Goal: Information Seeking & Learning: Learn about a topic

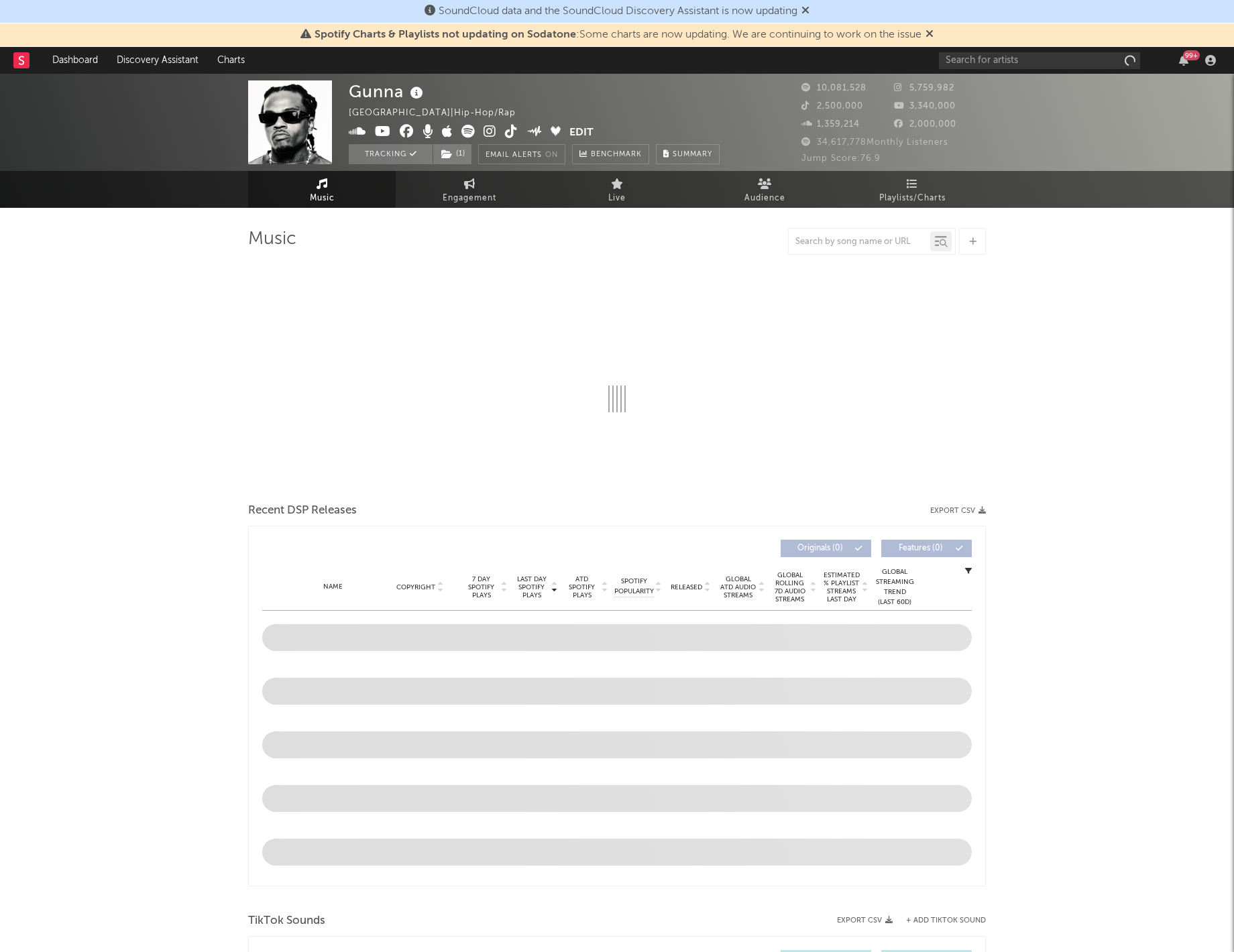
select select "6m"
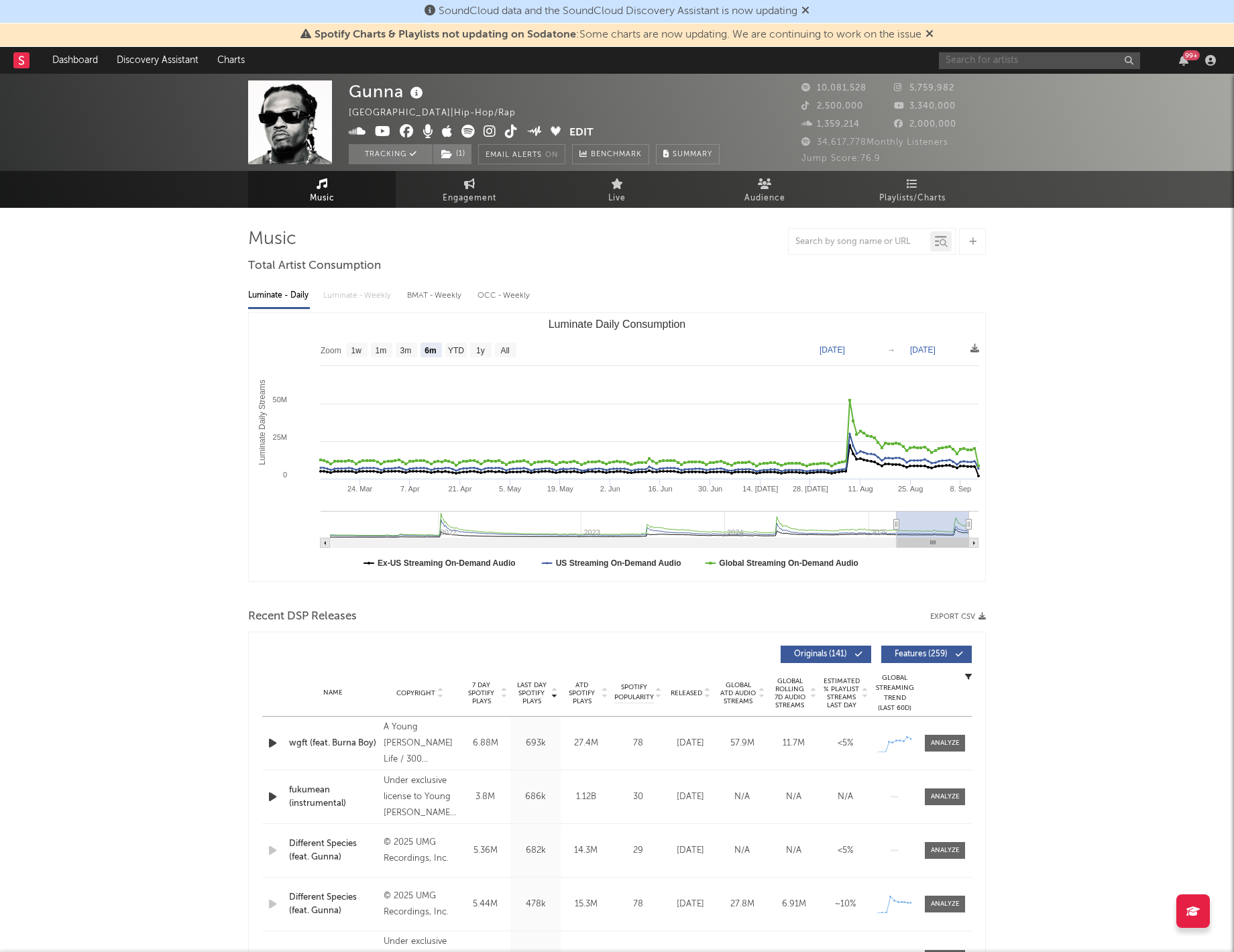
click at [1002, 67] on input "text" at bounding box center [1039, 60] width 201 height 17
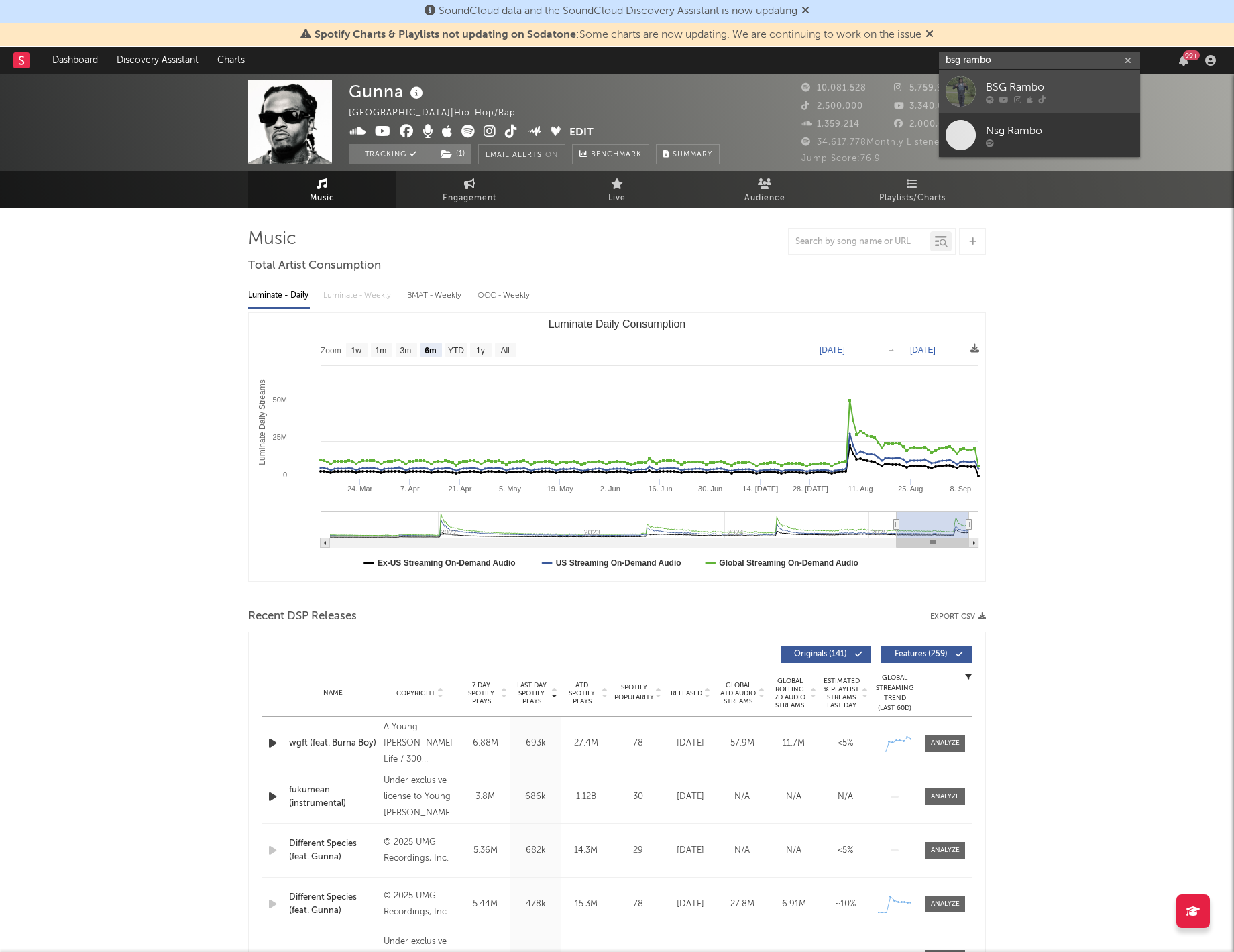
type input "bsg rambo"
click at [1005, 89] on div "BSG Rambo" at bounding box center [1060, 87] width 148 height 16
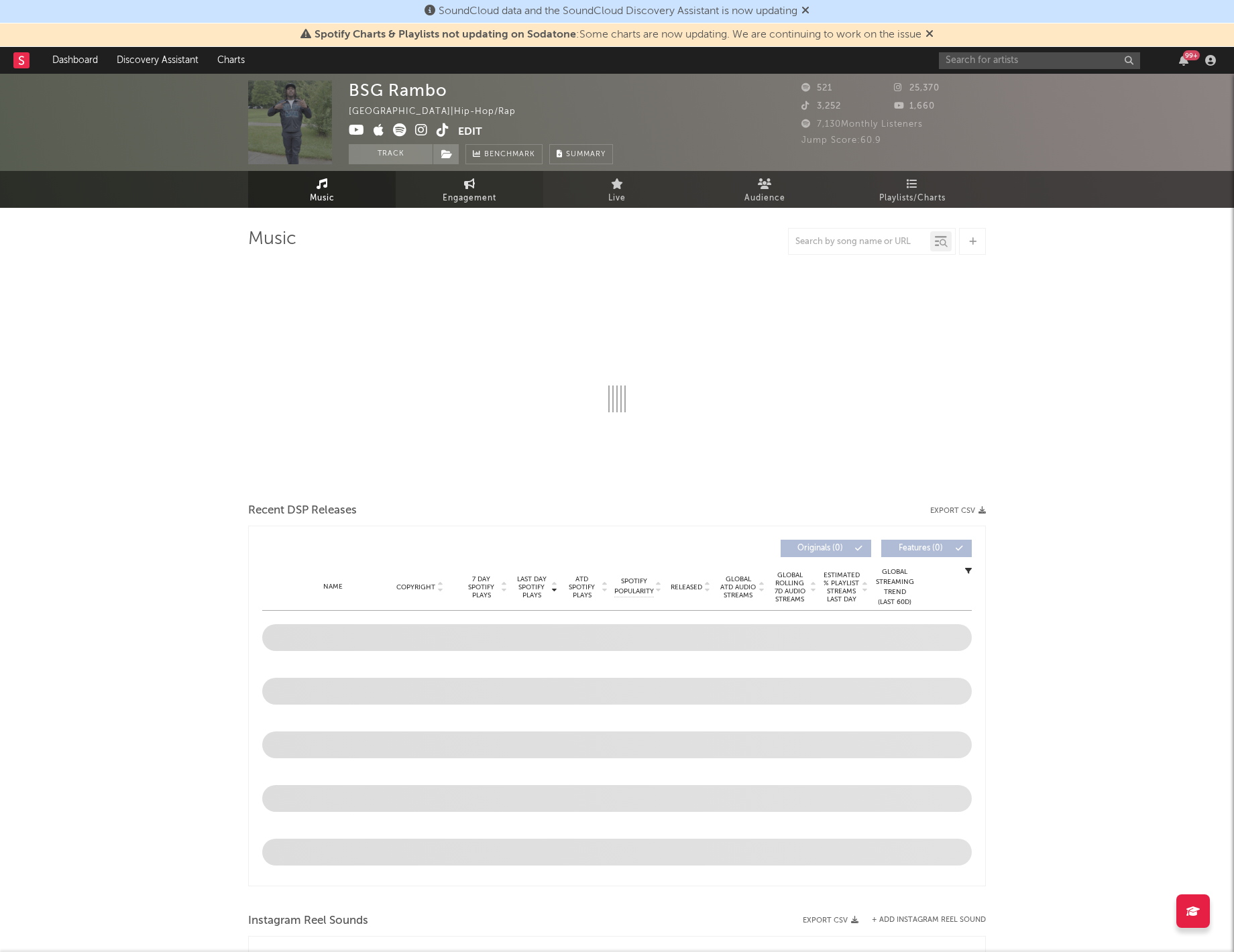
select select "1w"
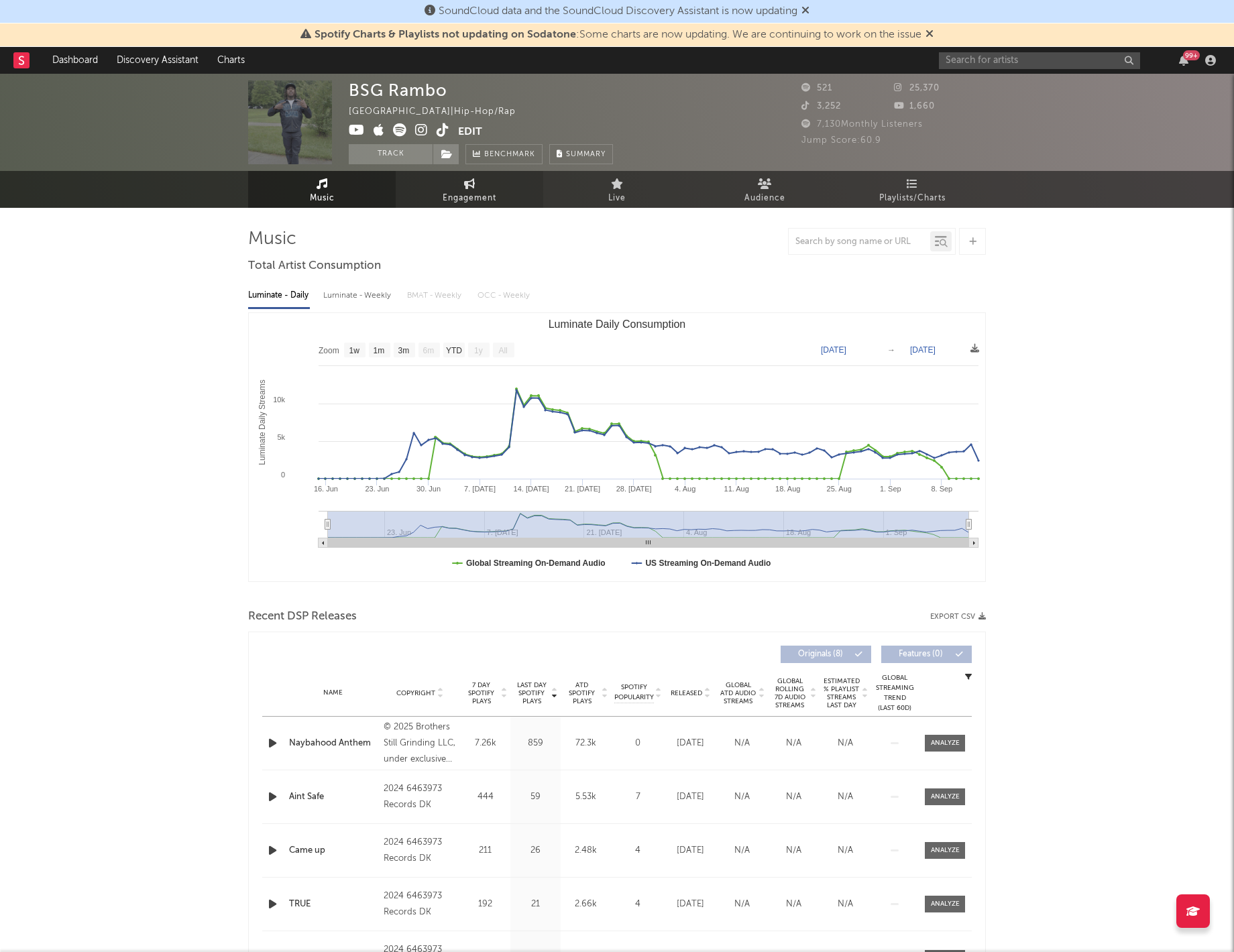
click at [485, 187] on link "Engagement" at bounding box center [469, 189] width 148 height 37
select select "1w"
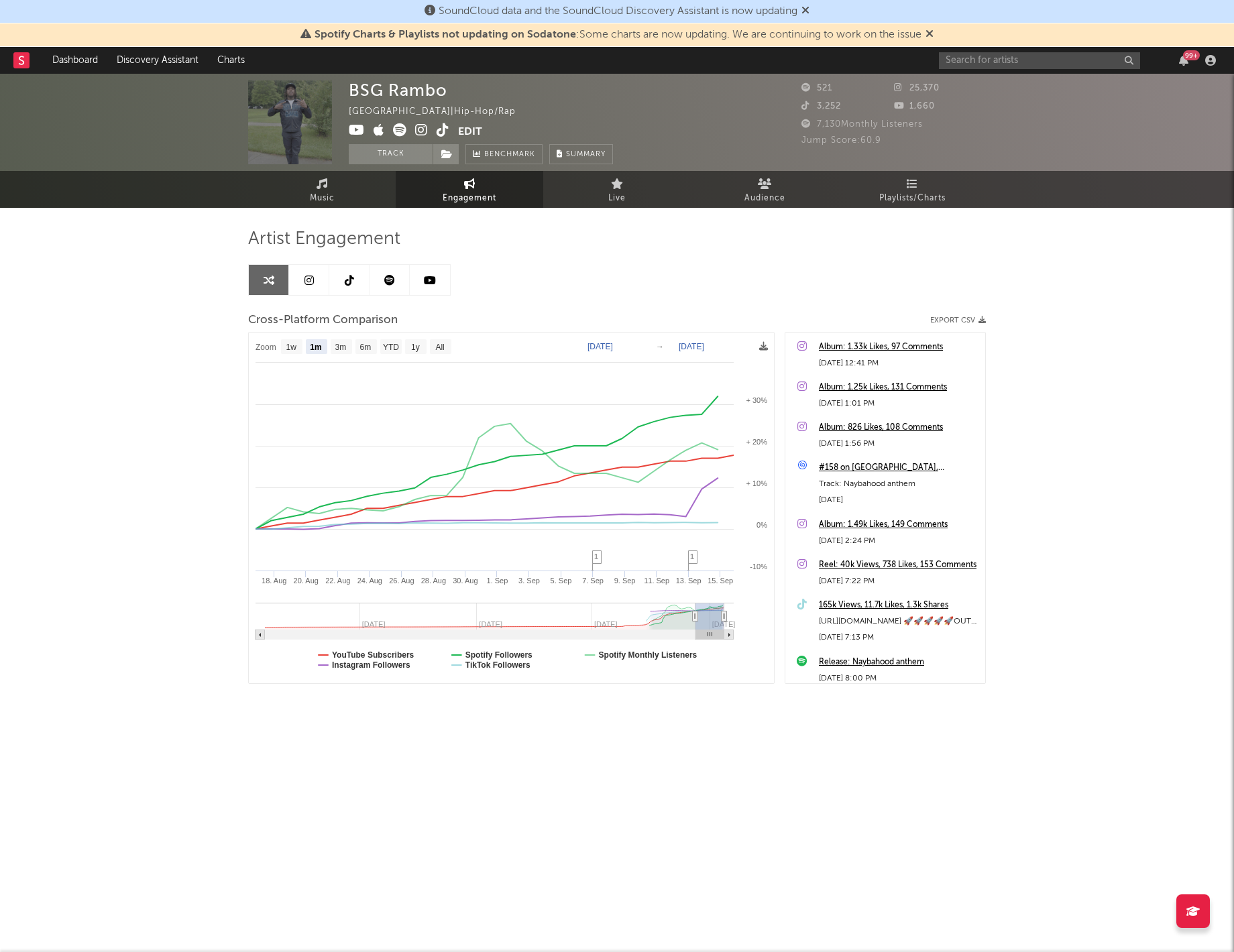
click at [417, 129] on icon at bounding box center [422, 129] width 13 height 13
click at [391, 346] on text "YTD" at bounding box center [391, 348] width 16 height 10
select select "YTD"
type input "[DATE]"
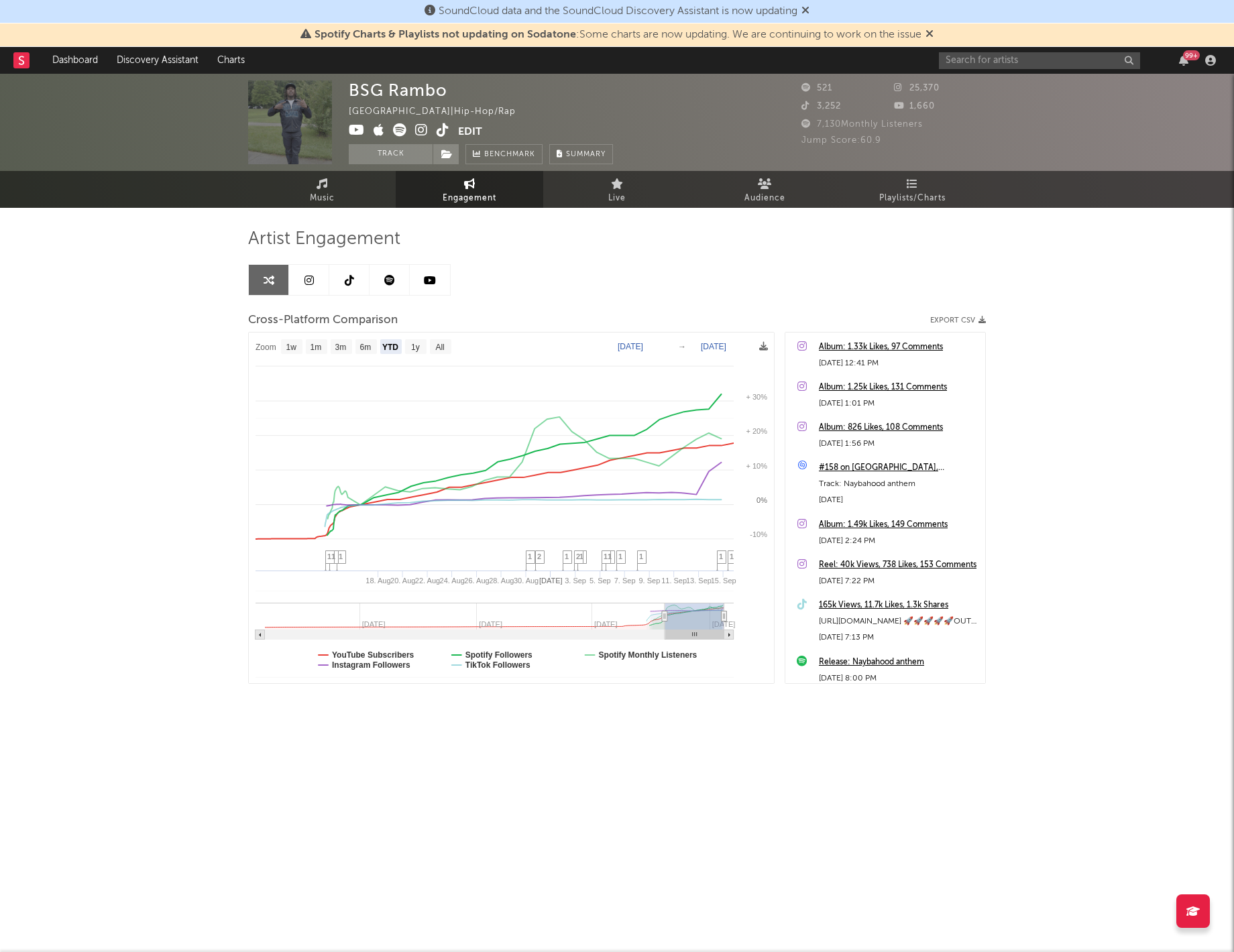
select select "1w"
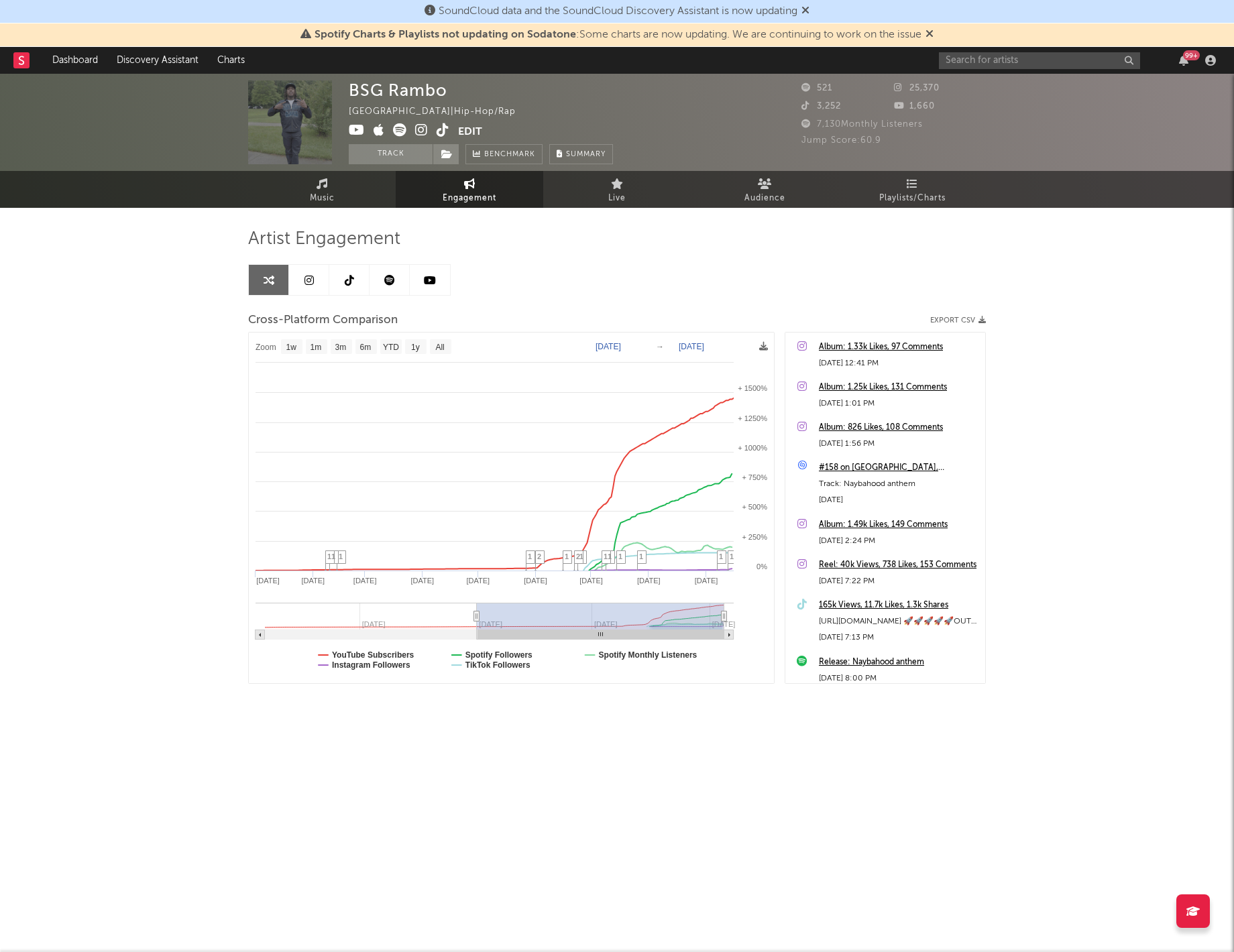
click at [809, 11] on icon at bounding box center [805, 10] width 8 height 11
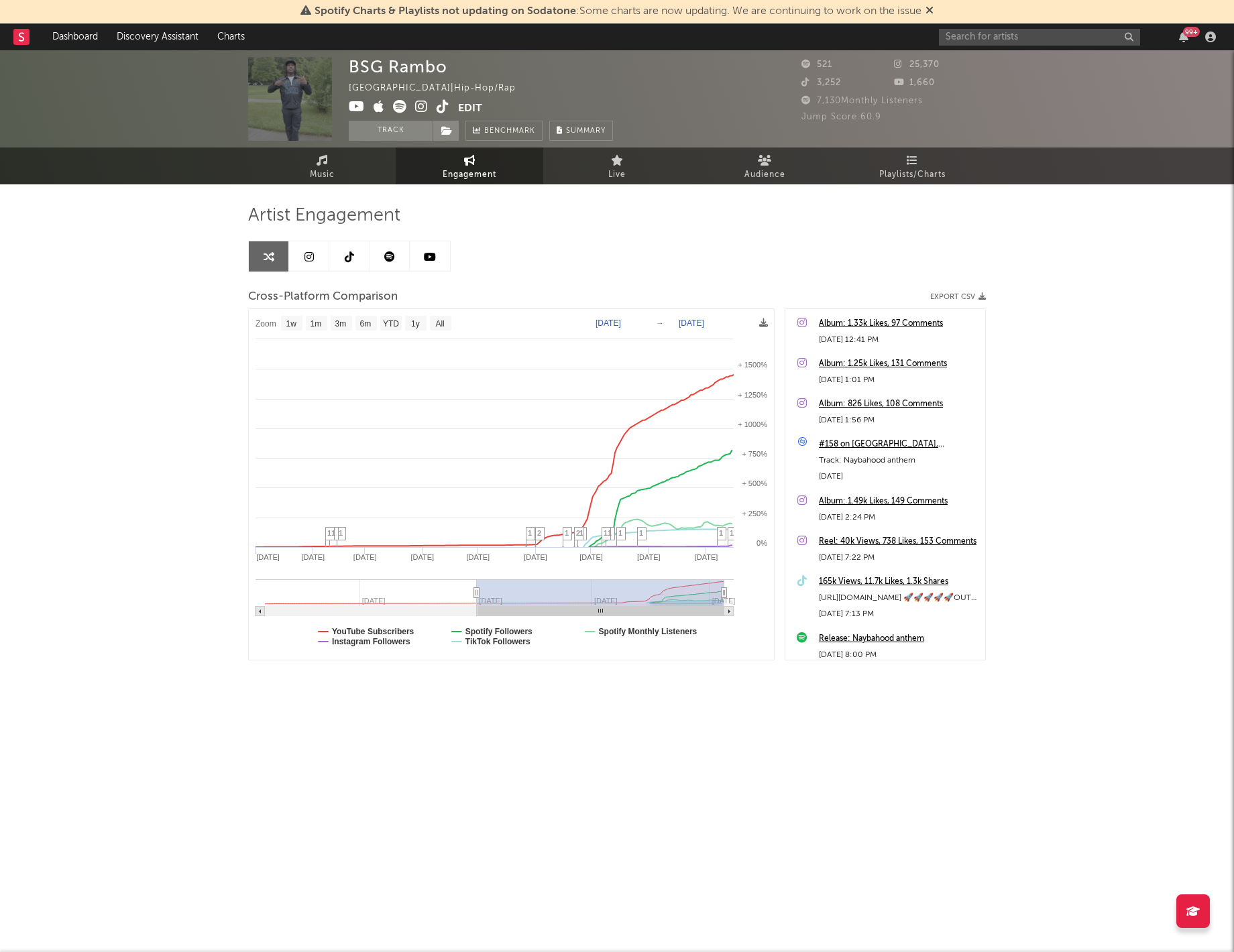
click at [931, 9] on icon at bounding box center [930, 10] width 8 height 11
